Goal: Navigation & Orientation: Find specific page/section

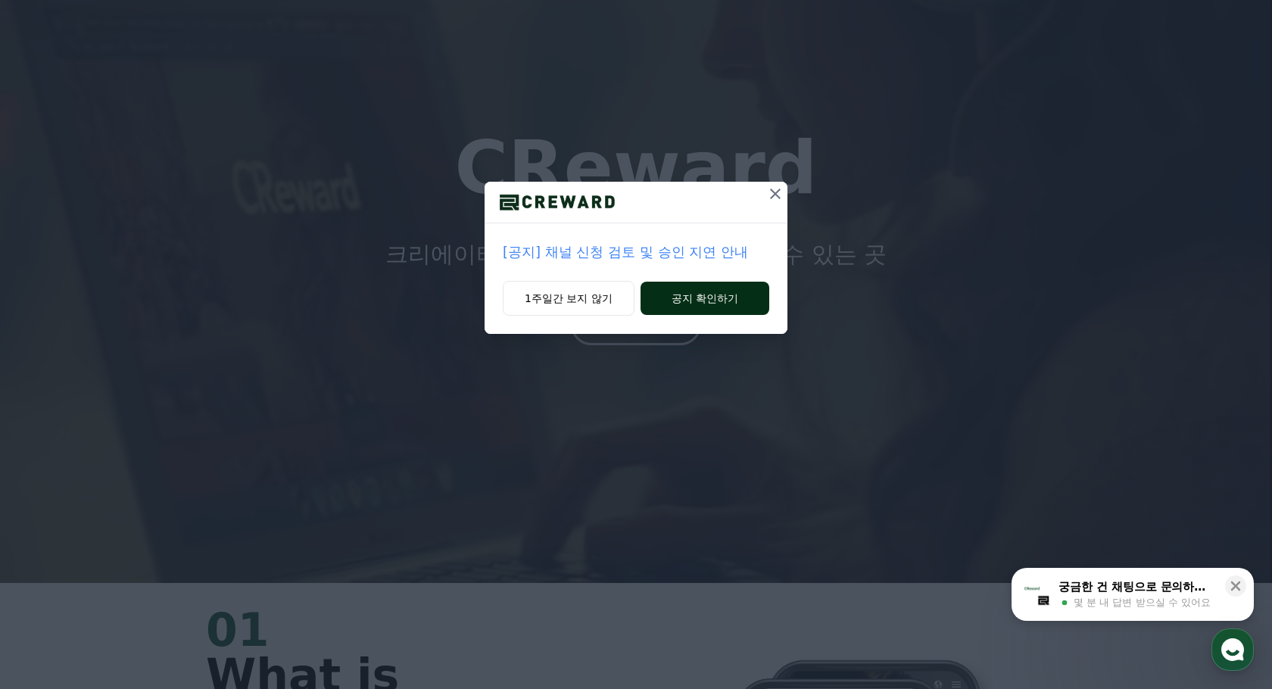
click at [707, 301] on button "공지 확인하기" at bounding box center [705, 298] width 129 height 33
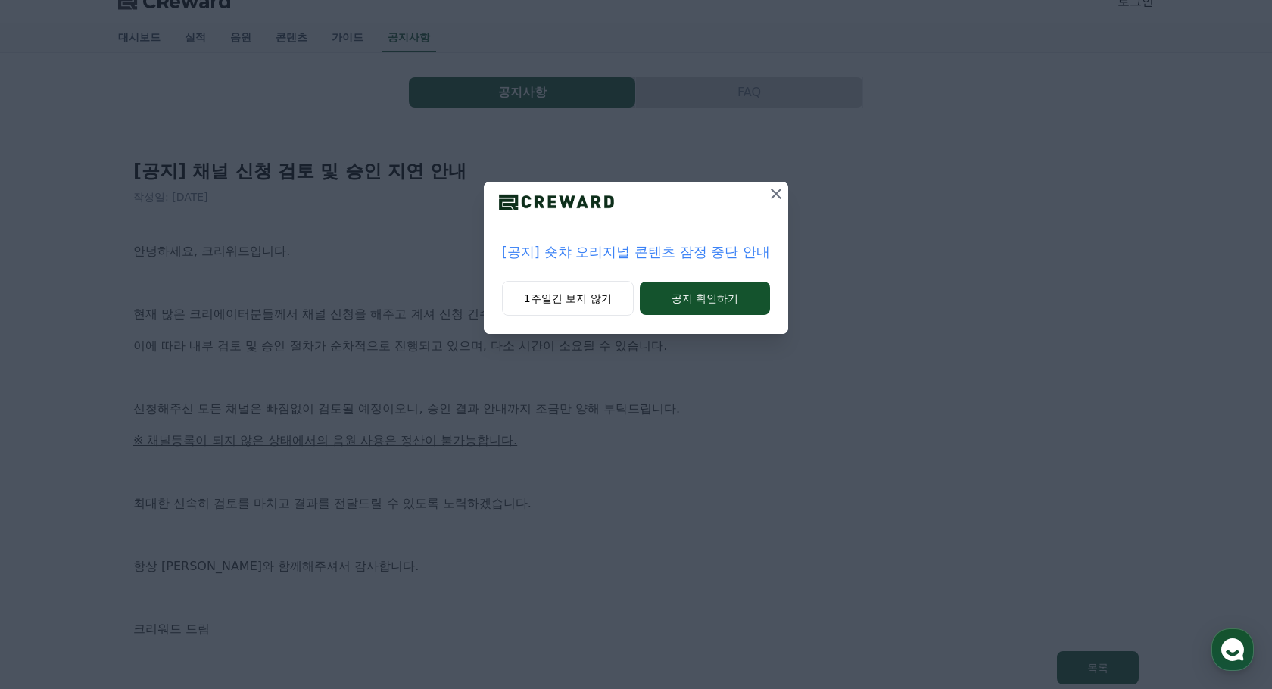
scroll to position [20, 0]
click at [778, 195] on icon at bounding box center [776, 194] width 18 height 18
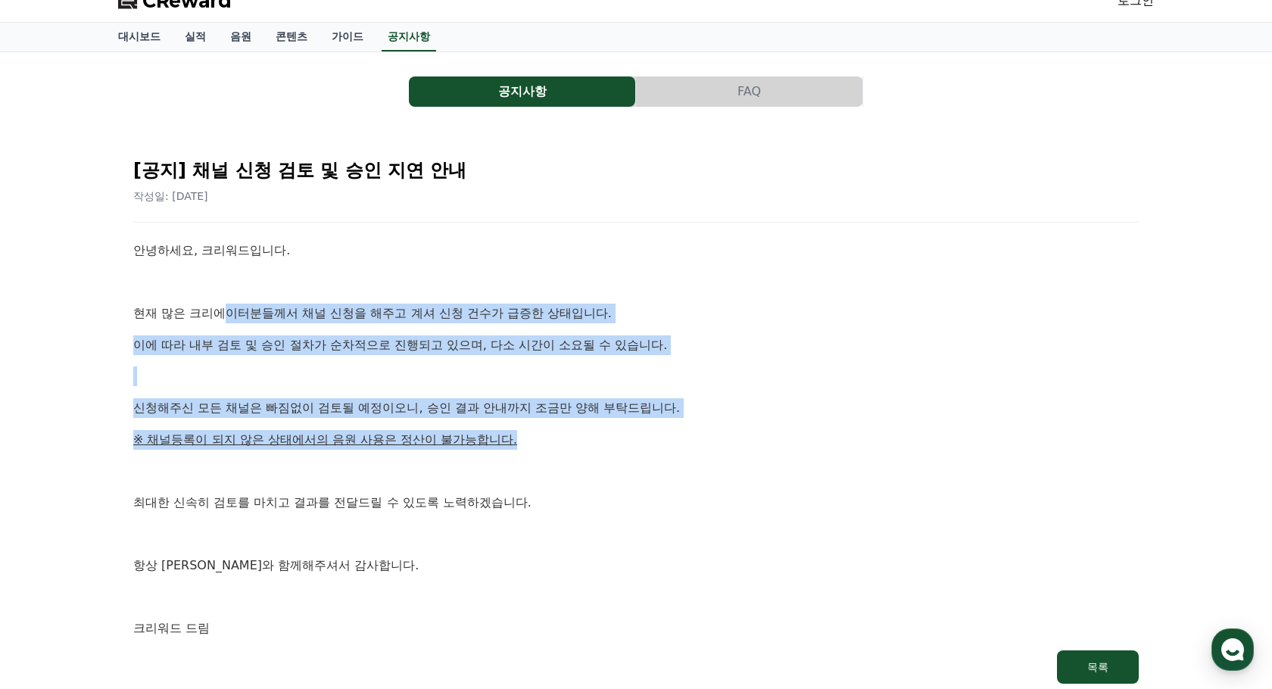
drag, startPoint x: 213, startPoint y: 311, endPoint x: 497, endPoint y: 432, distance: 309.1
click at [497, 432] on div "안녕하세요, 크리워드입니다. 현재 많은 크리에이터분들께서 채널 신청을 해주고 계셔 신청 건수가 급증한 상태입니다. 이에 따라 내부 검토 및 승…" at bounding box center [636, 440] width 1006 height 398
click at [497, 432] on p "※ 채널등록이 되지 않은 상태에서의 음원 사용은 정산이 불가능합니다." at bounding box center [636, 440] width 1006 height 20
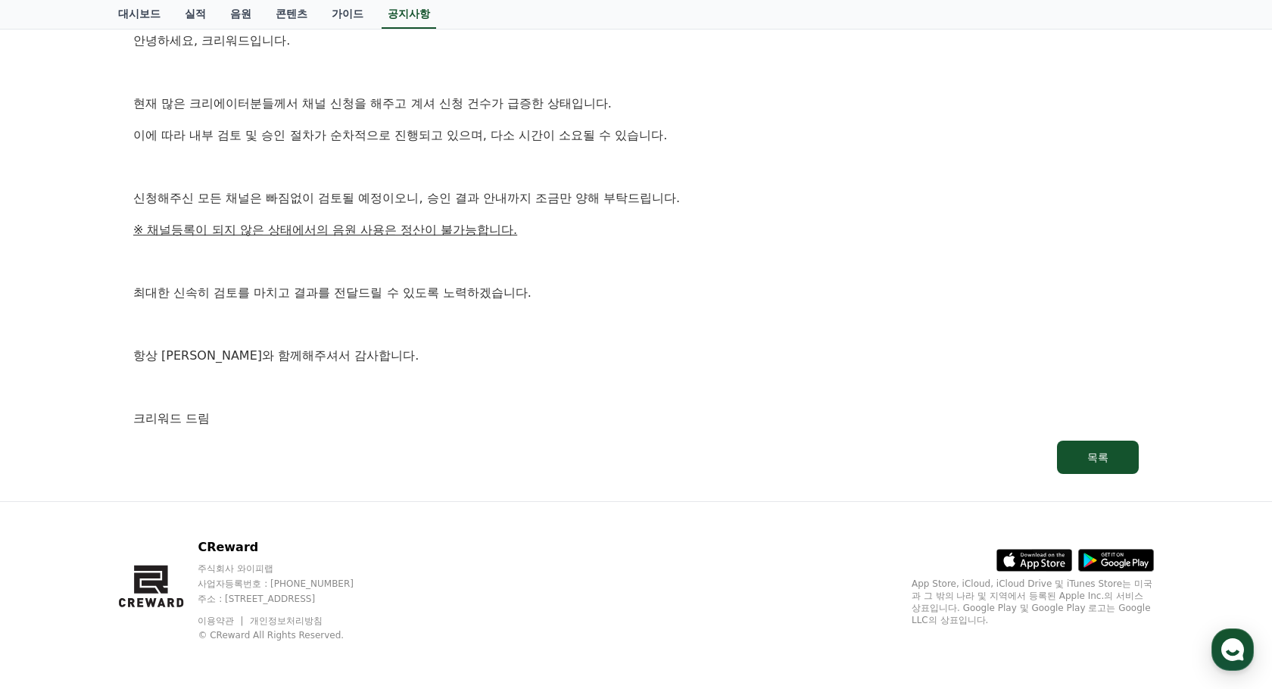
scroll to position [0, 0]
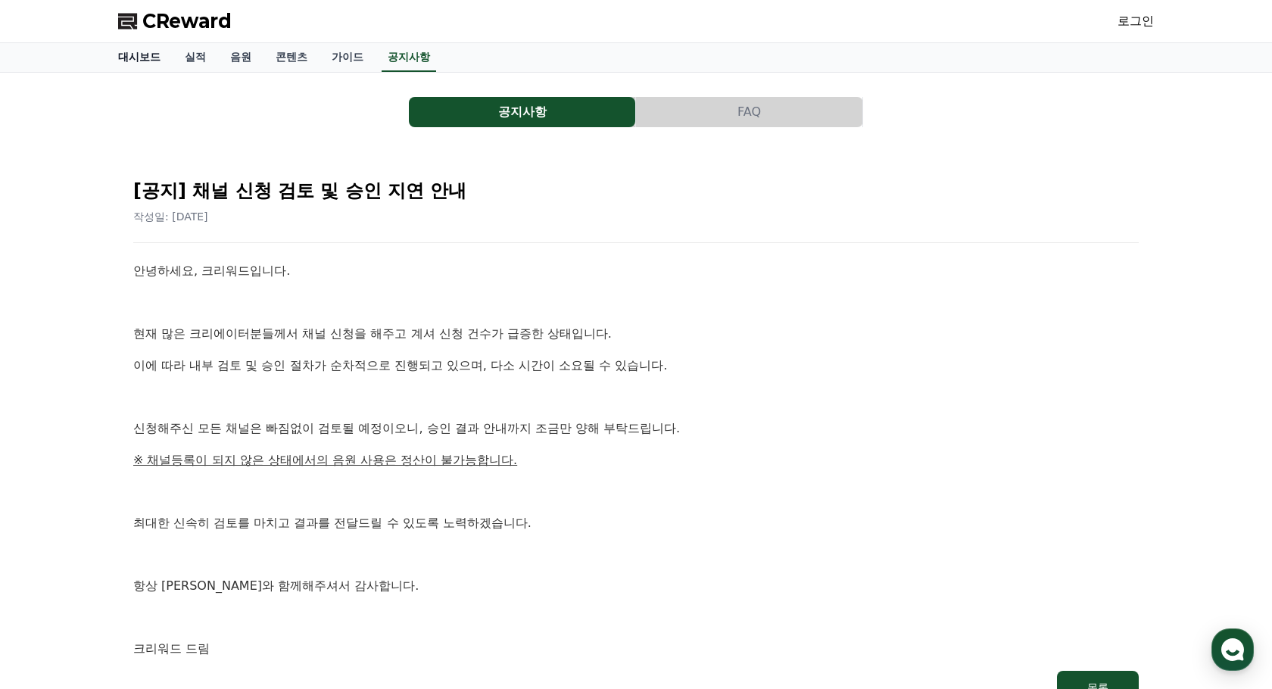
click at [139, 51] on link "대시보드" at bounding box center [139, 57] width 67 height 29
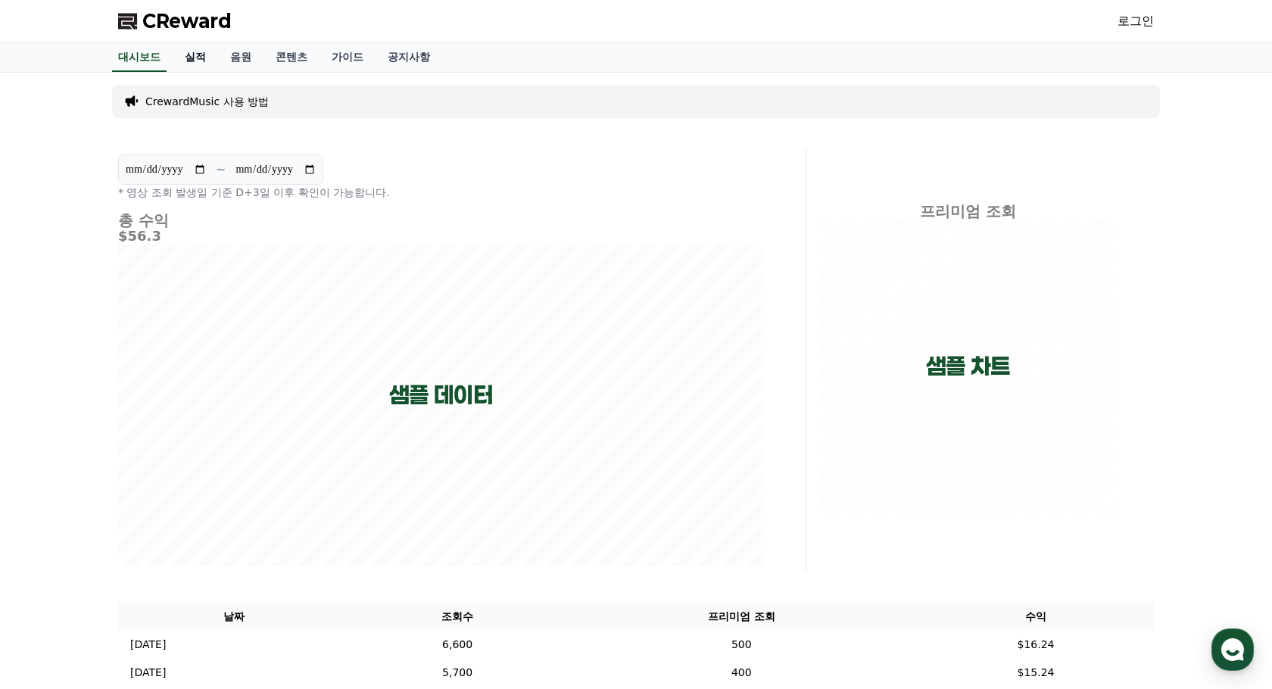
click at [190, 58] on link "실적" at bounding box center [195, 57] width 45 height 29
click at [190, 58] on link "실적" at bounding box center [195, 57] width 33 height 29
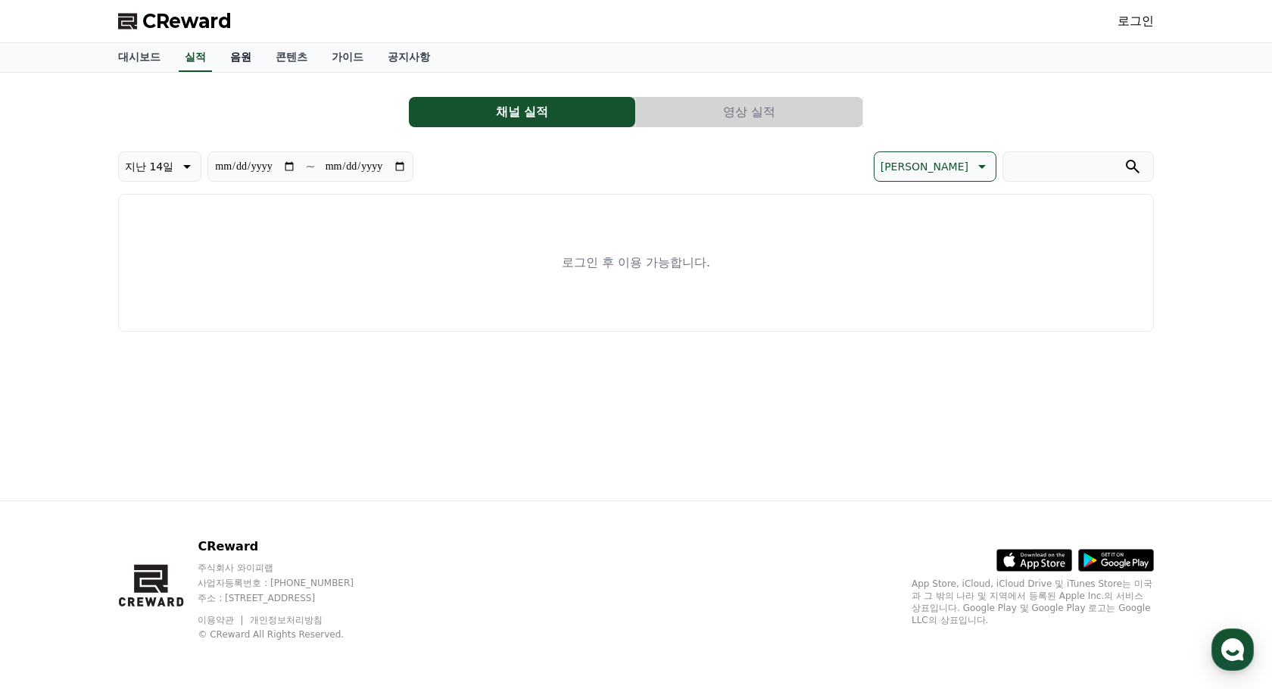
click at [232, 59] on link "음원" at bounding box center [240, 57] width 45 height 29
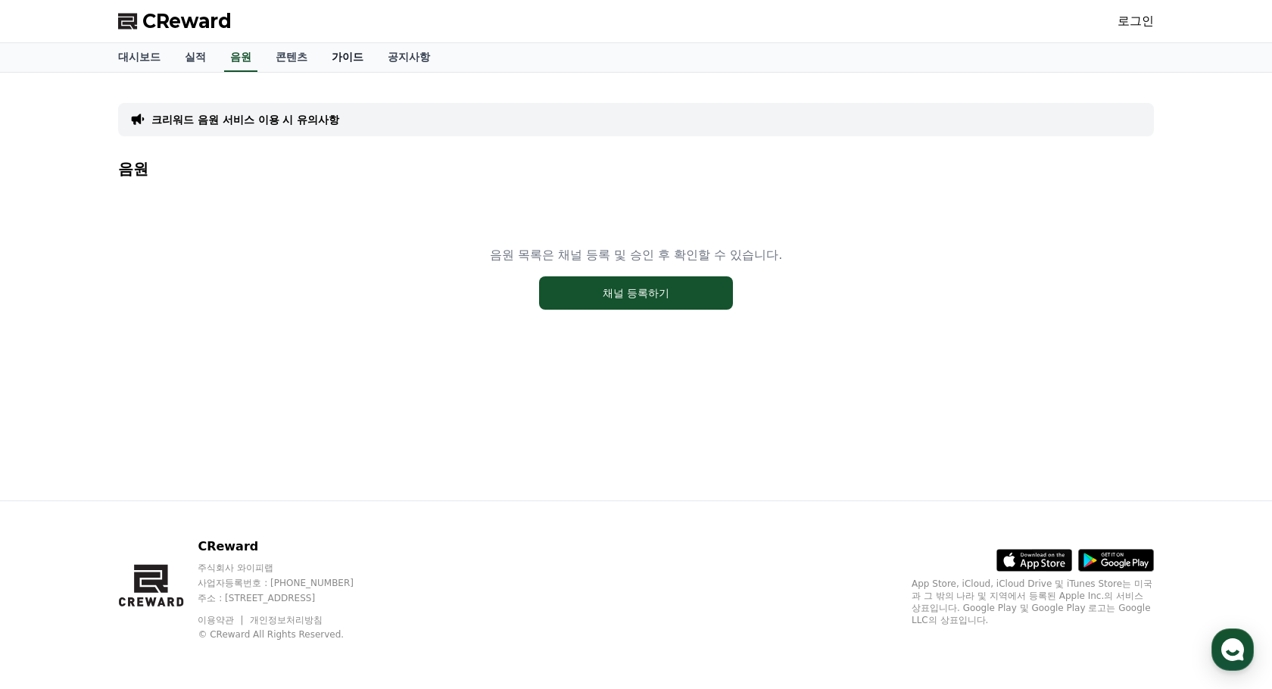
click at [335, 60] on link "가이드" at bounding box center [348, 57] width 56 height 29
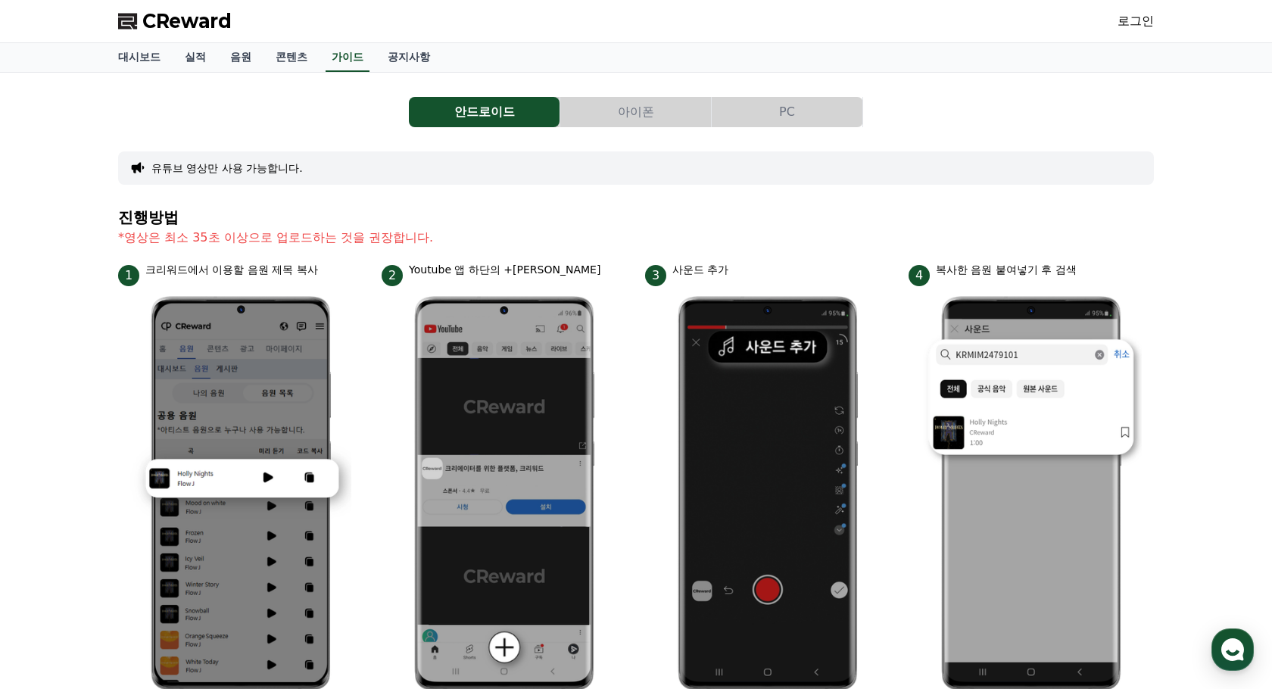
click at [159, 20] on span "CReward" at bounding box center [186, 21] width 89 height 24
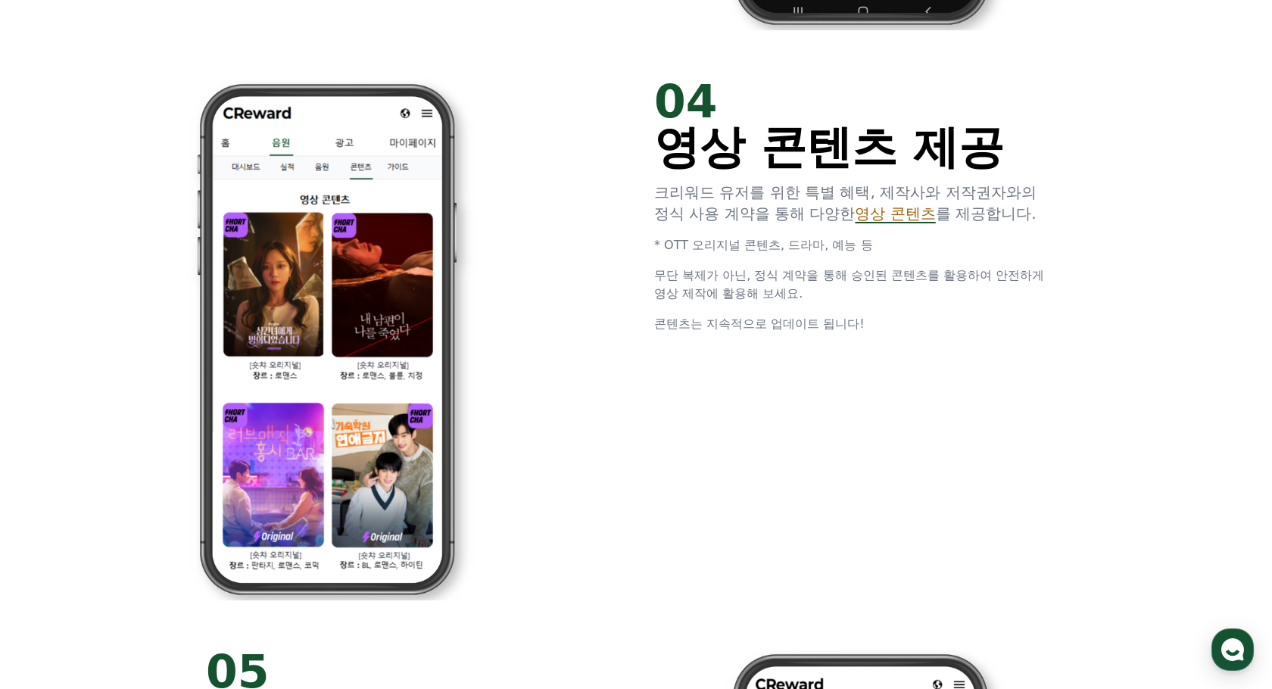
scroll to position [3613, 0]
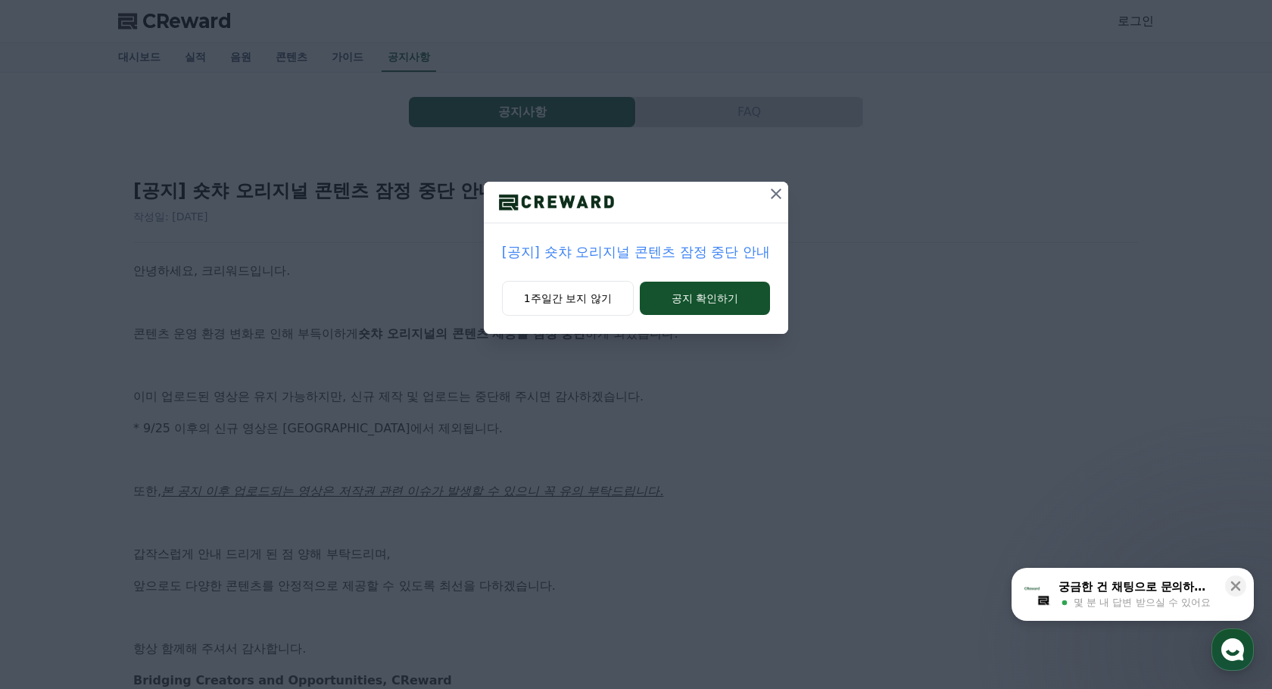
click at [778, 192] on icon at bounding box center [776, 194] width 18 height 18
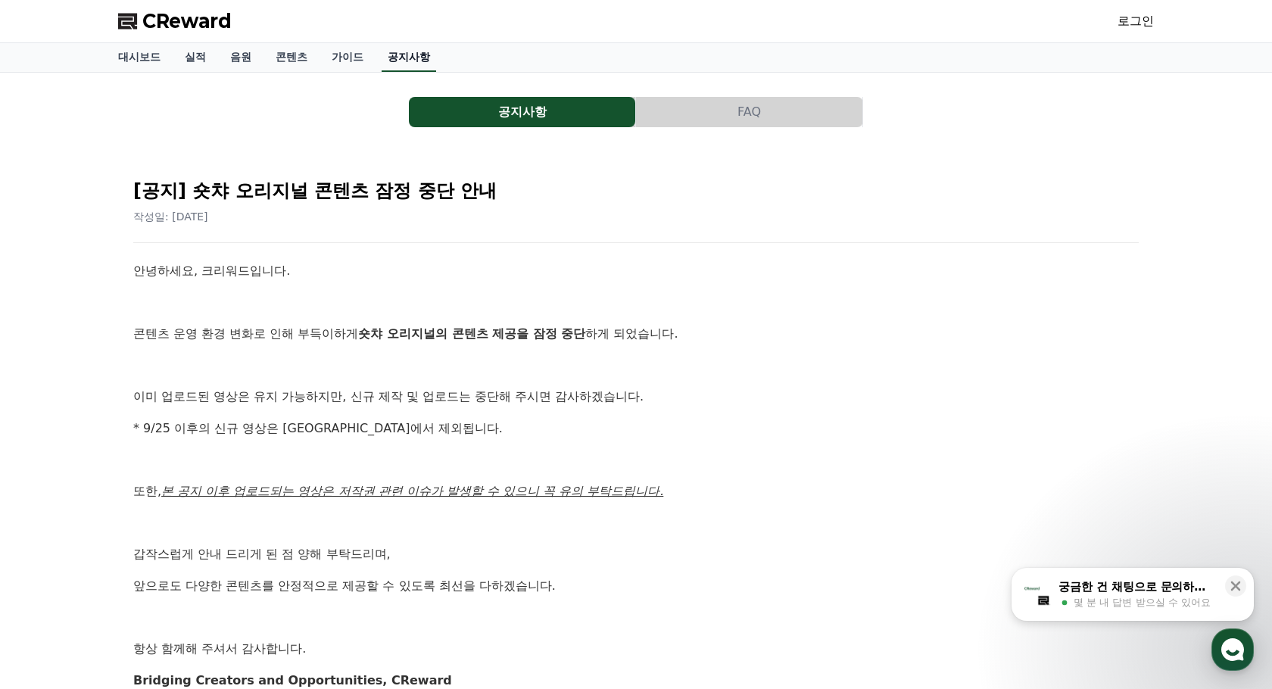
click at [382, 58] on link "공지사항" at bounding box center [409, 57] width 55 height 29
